Goal: Task Accomplishment & Management: Manage account settings

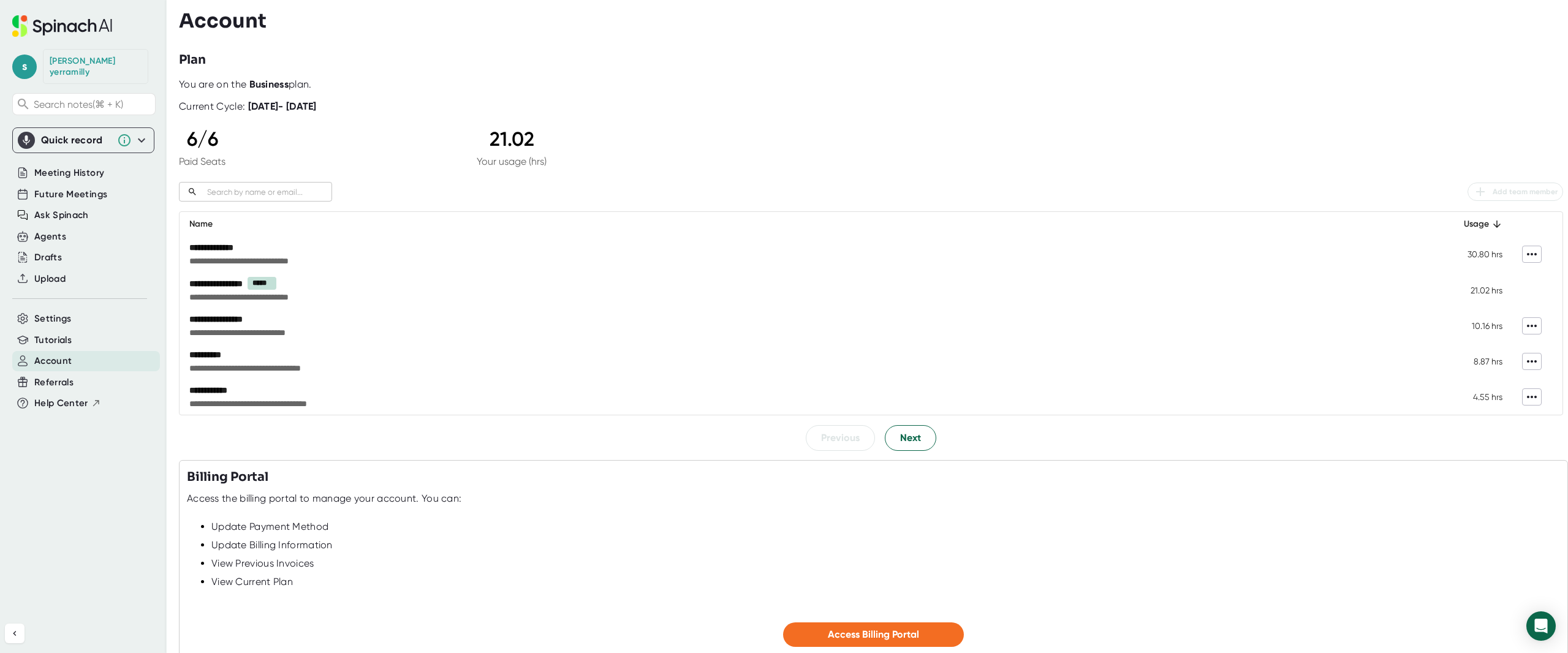
scroll to position [94, 0]
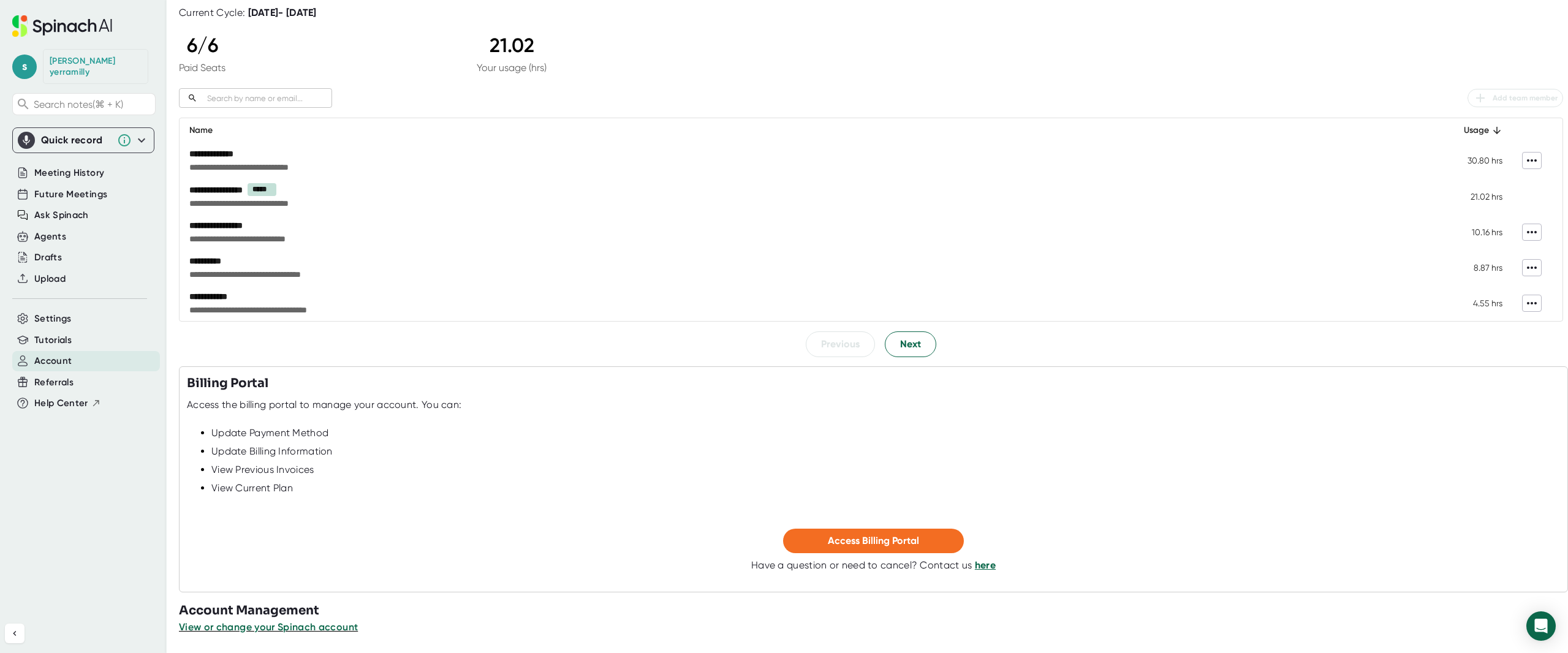
click at [916, 330] on div "**********" at bounding box center [871, 170] width 1384 height 372
click at [913, 339] on span "Next" at bounding box center [911, 343] width 21 height 14
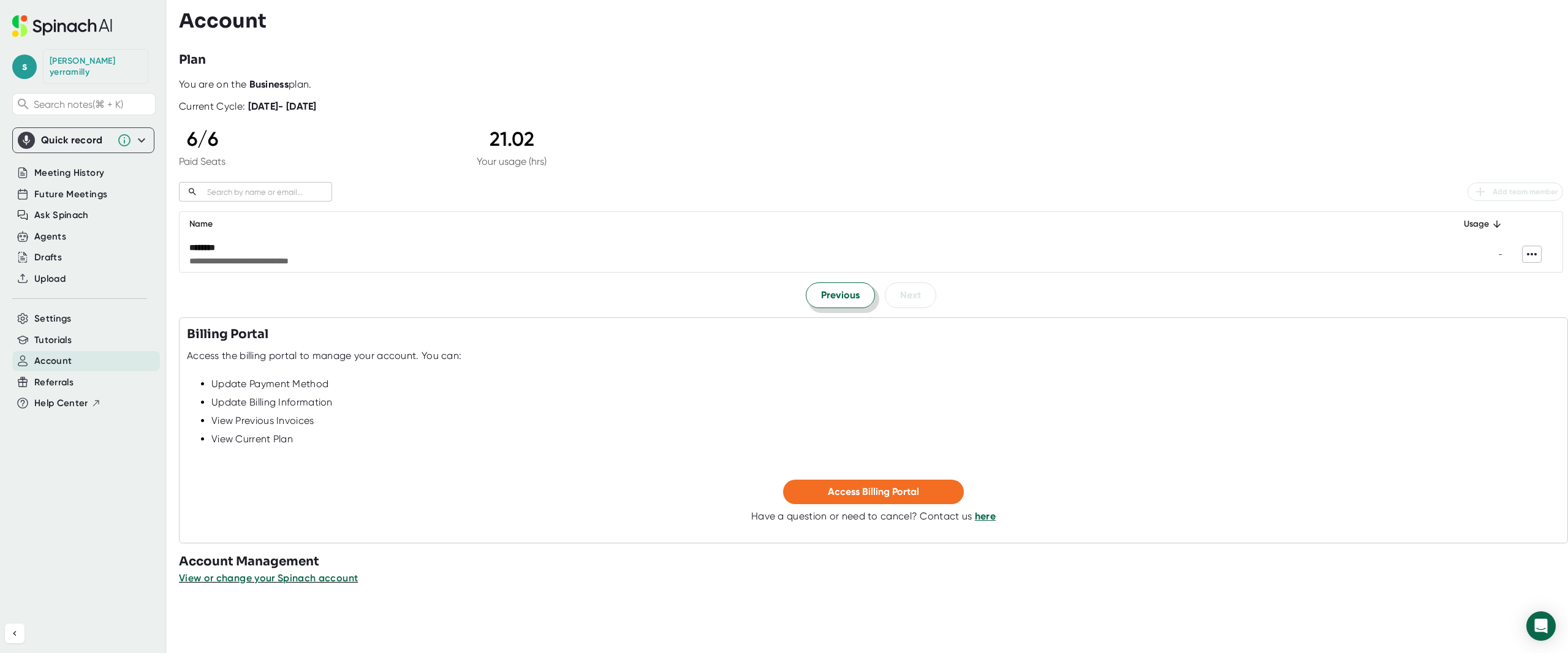
click at [820, 289] on button "Previous" at bounding box center [841, 295] width 69 height 26
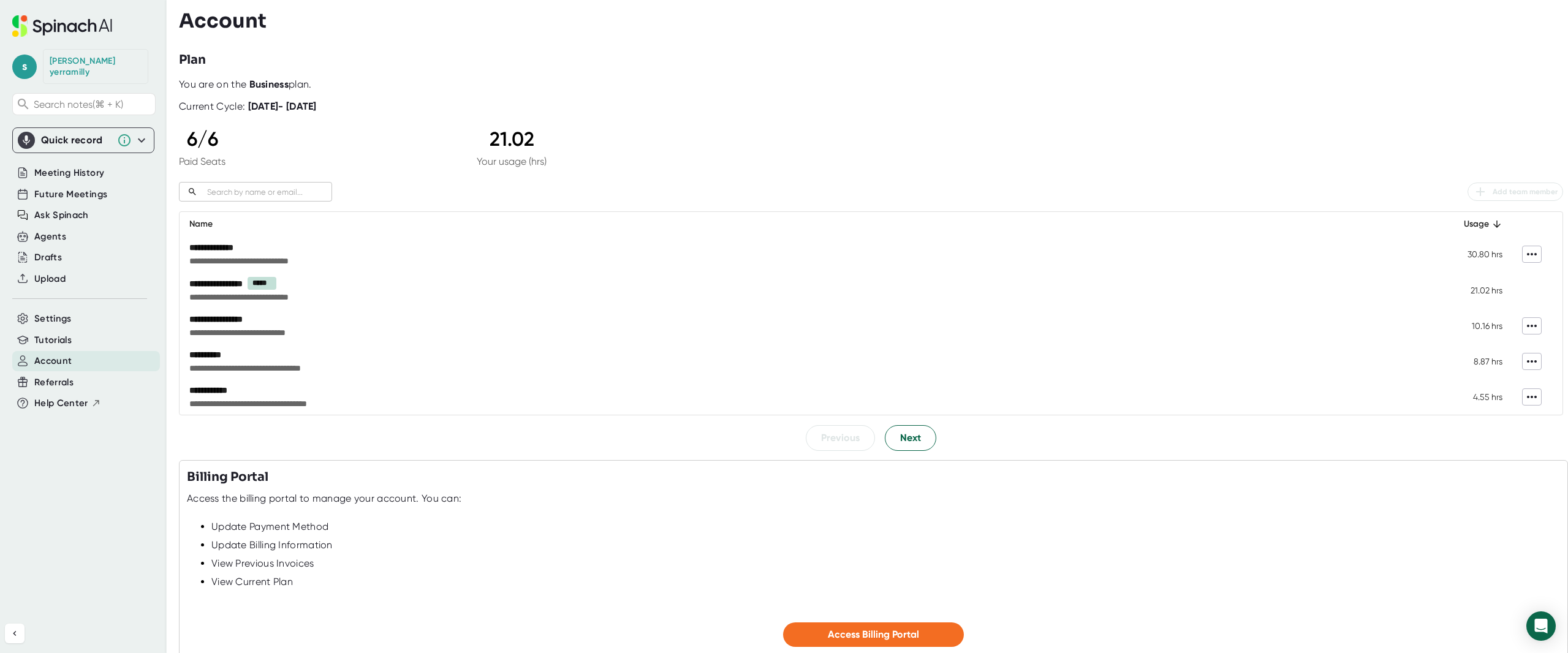
click at [946, 380] on td "**********" at bounding box center [810, 396] width 1260 height 36
click at [908, 443] on span "Next" at bounding box center [911, 438] width 21 height 14
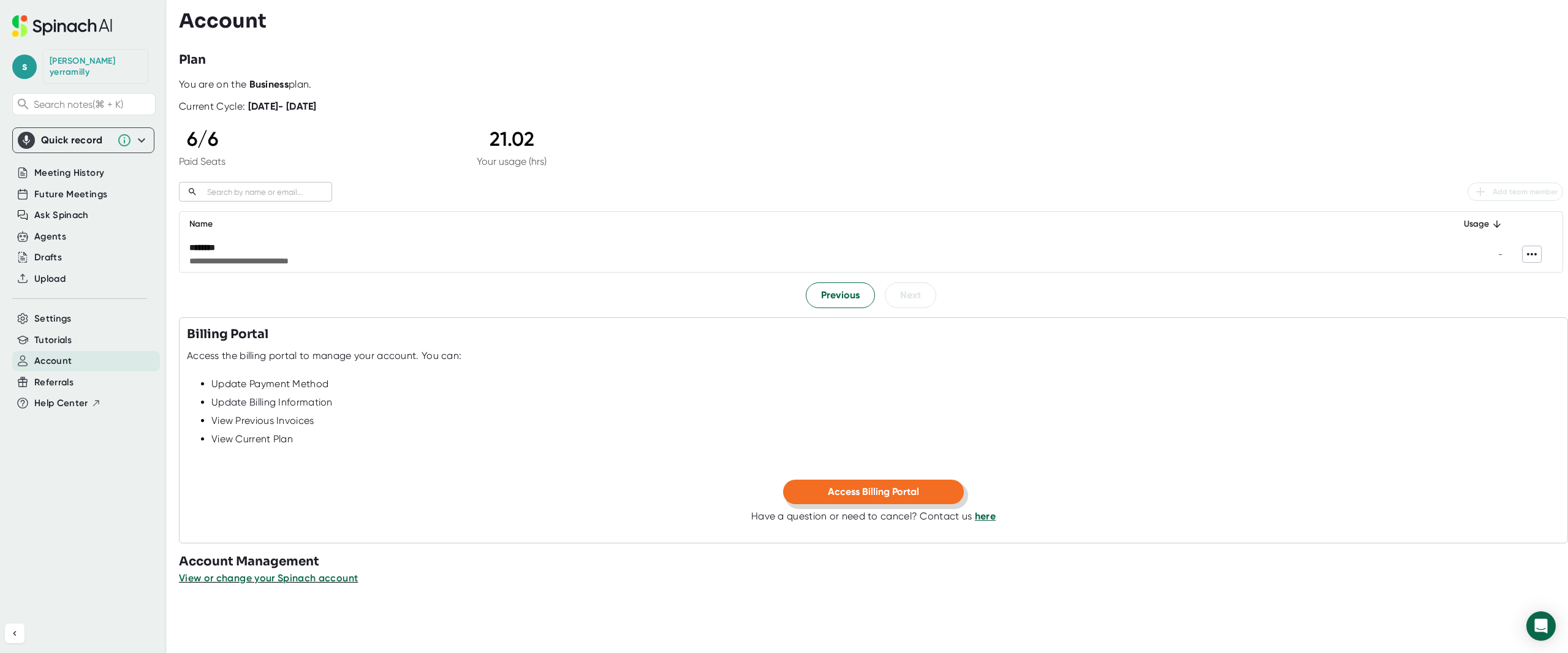
click at [864, 495] on span "Access Billing Portal" at bounding box center [873, 491] width 91 height 12
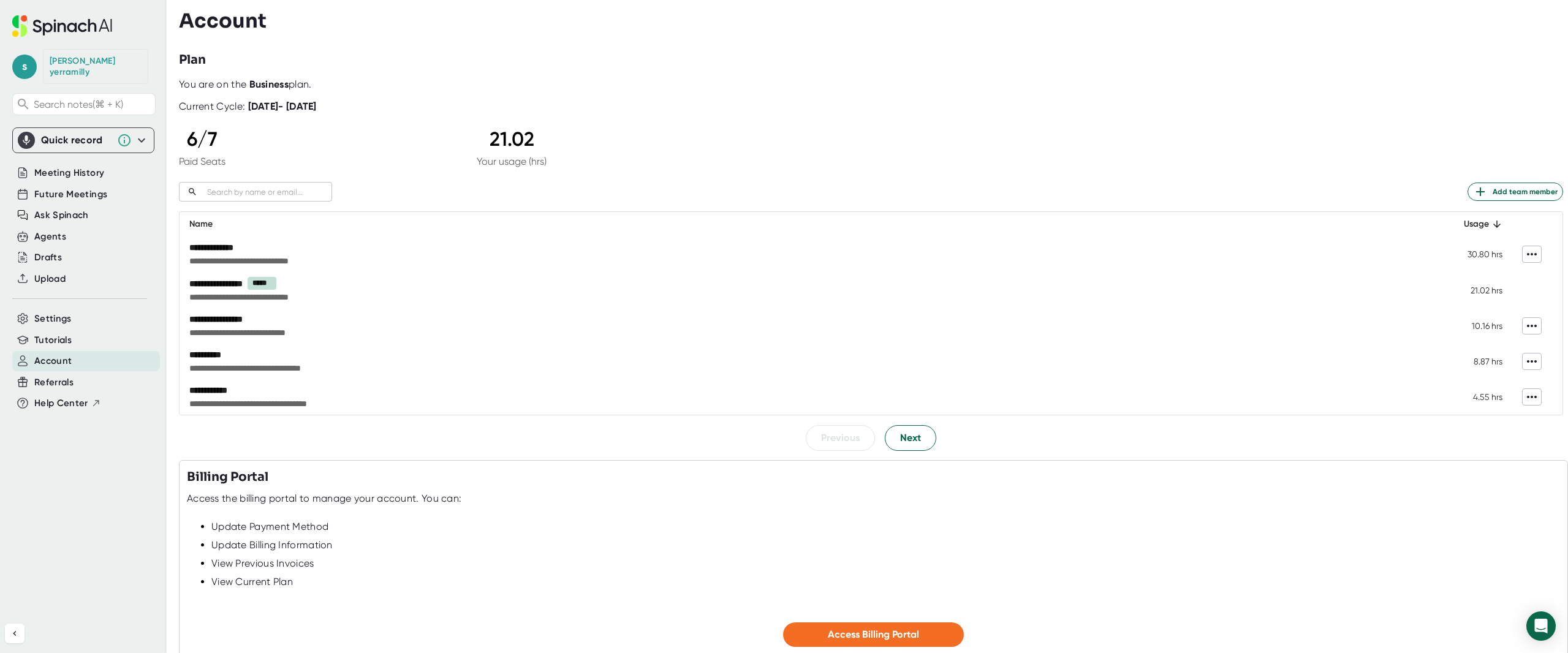
click at [1499, 202] on div "​ Add team member" at bounding box center [871, 191] width 1384 height 19
click at [1496, 200] on button "Add team member" at bounding box center [1515, 191] width 95 height 18
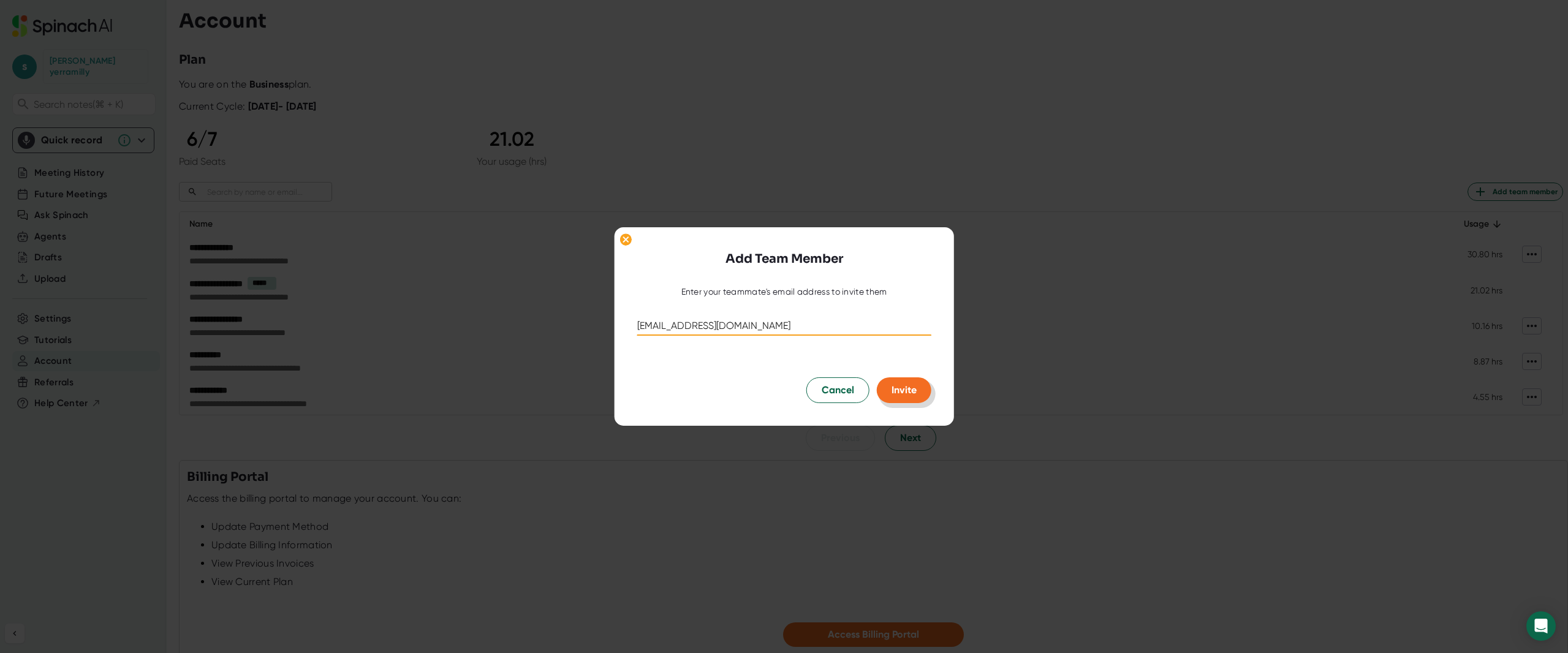
type input "[EMAIL_ADDRESS][DOMAIN_NAME]"
click at [920, 397] on button "Invite" at bounding box center [904, 389] width 55 height 26
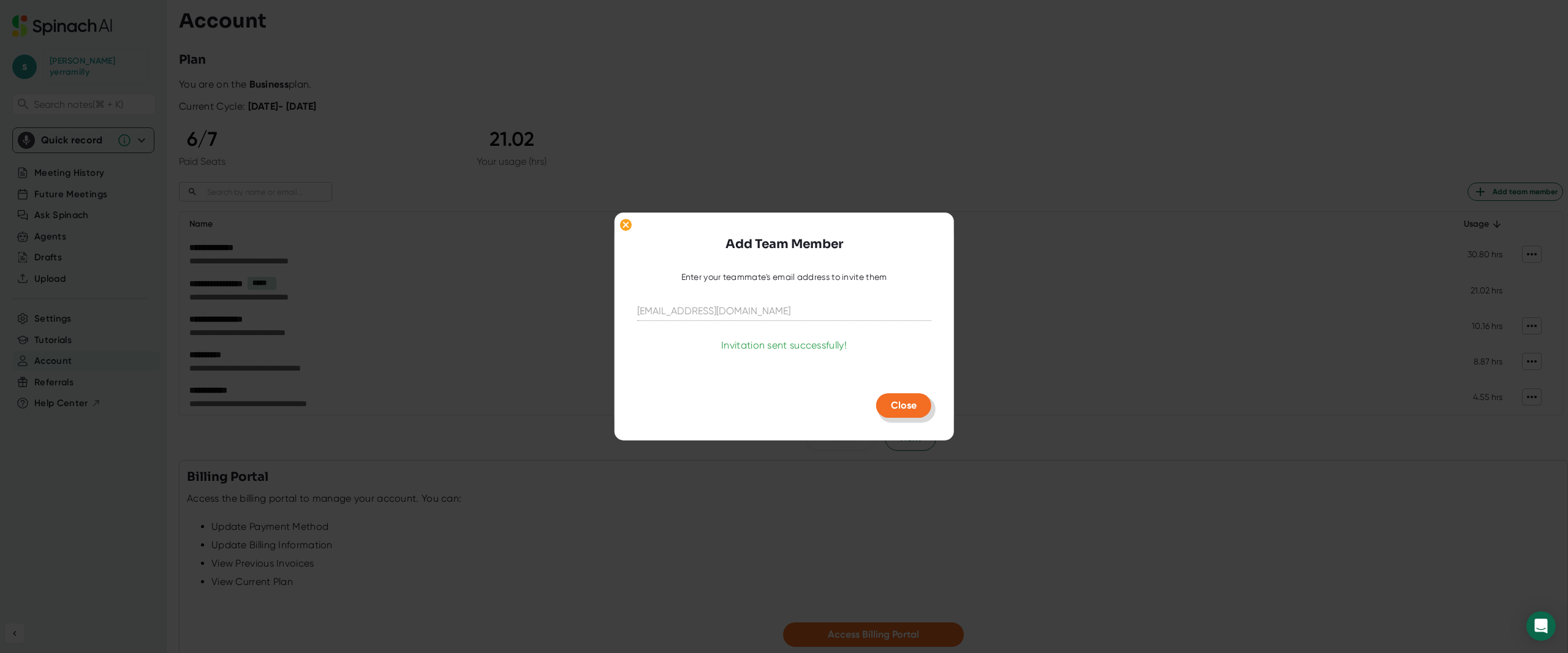
click at [920, 397] on button "Close" at bounding box center [903, 405] width 55 height 24
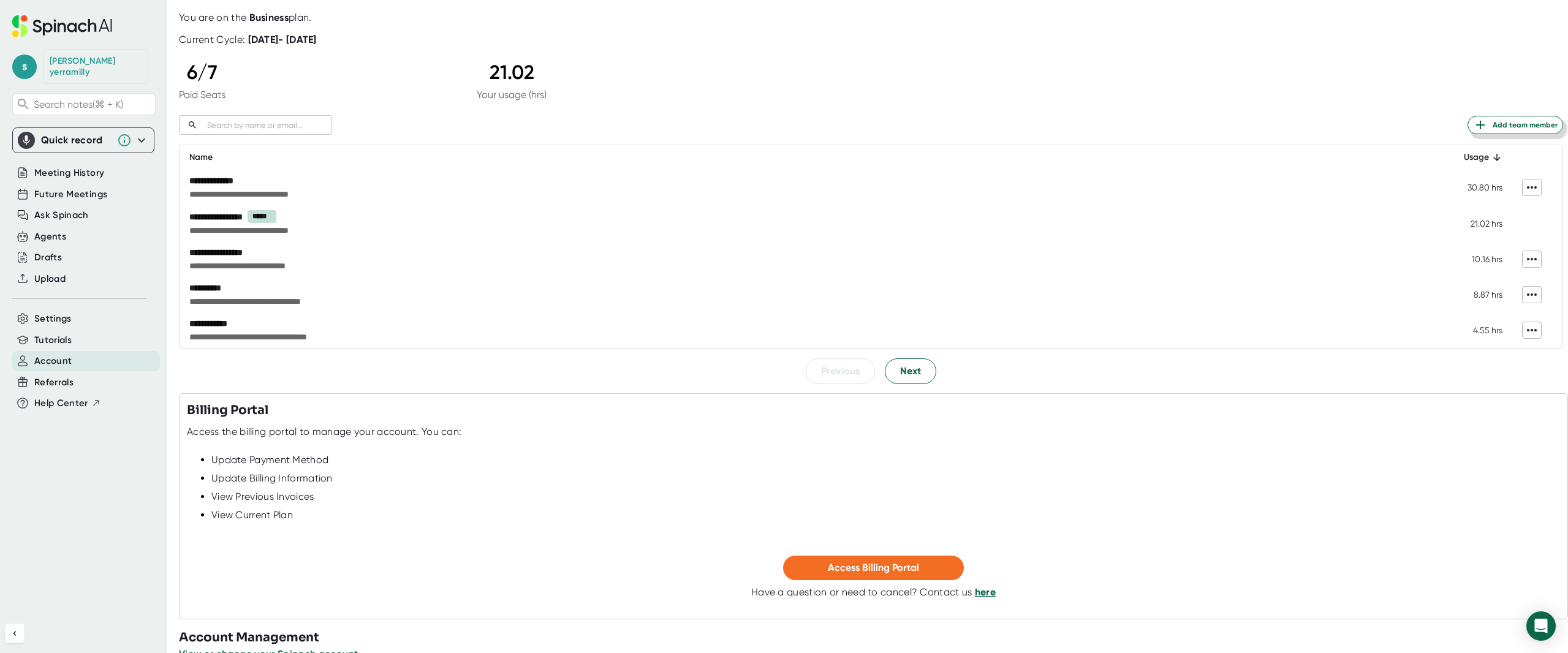
scroll to position [66, 0]
click at [909, 367] on span "Next" at bounding box center [911, 370] width 21 height 14
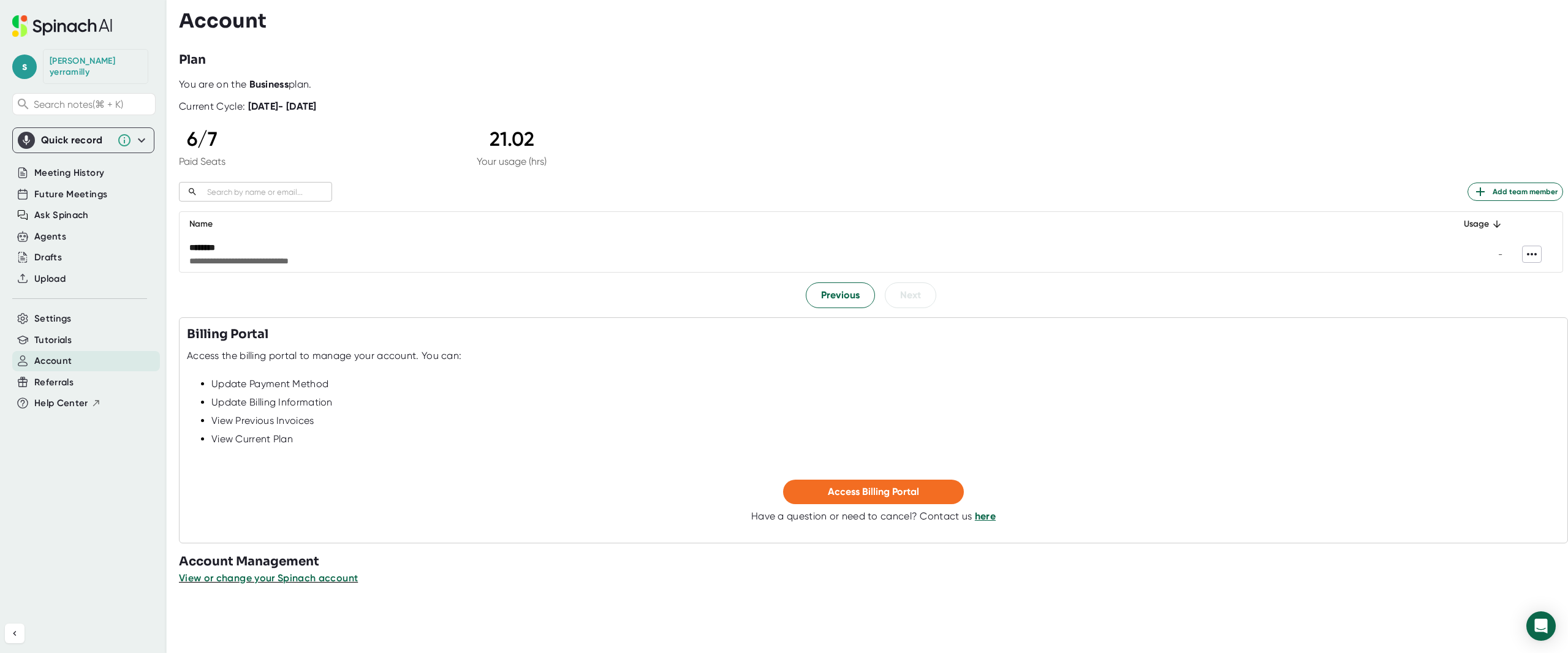
scroll to position [0, 0]
